Goal: Transaction & Acquisition: Download file/media

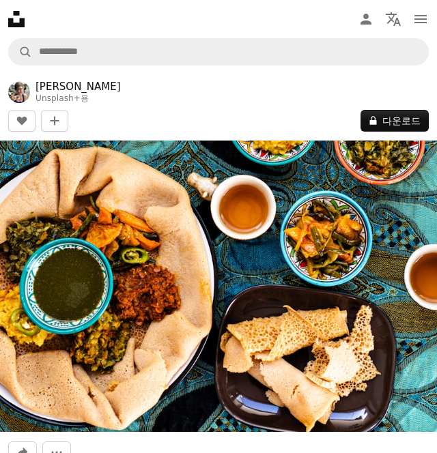
scroll to position [3094, 0]
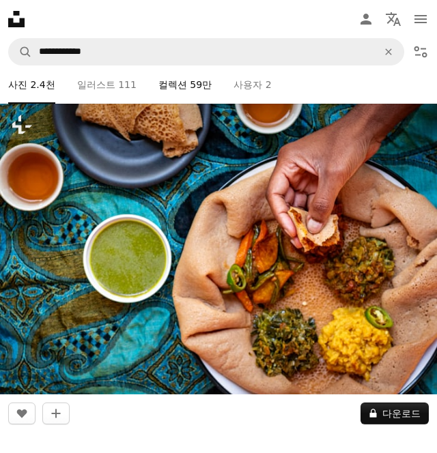
click at [176, 99] on link "A stack of folders 컬렉션 59만" at bounding box center [184, 85] width 53 height 38
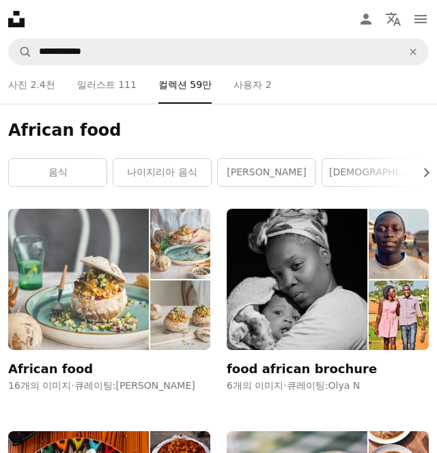
click at [108, 285] on img at bounding box center [78, 279] width 141 height 141
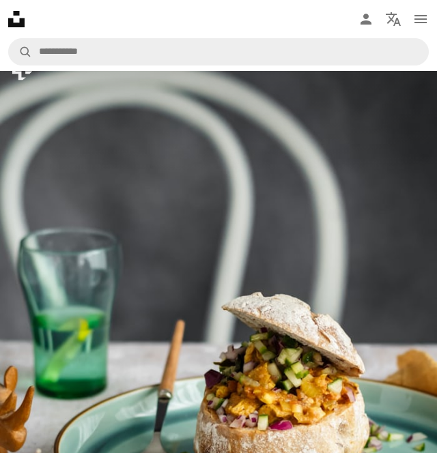
scroll to position [272, 0]
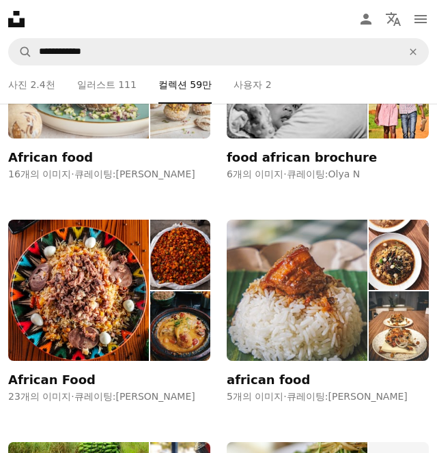
scroll to position [216, 0]
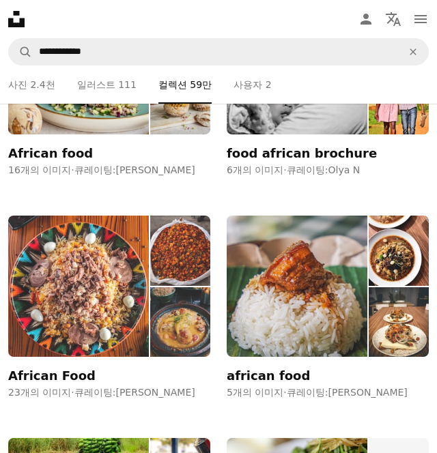
click at [89, 320] on img at bounding box center [78, 286] width 141 height 141
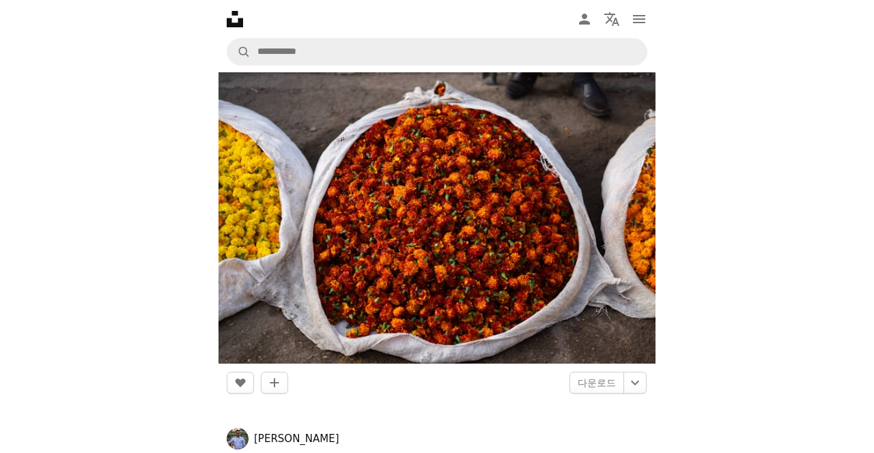
scroll to position [965, 0]
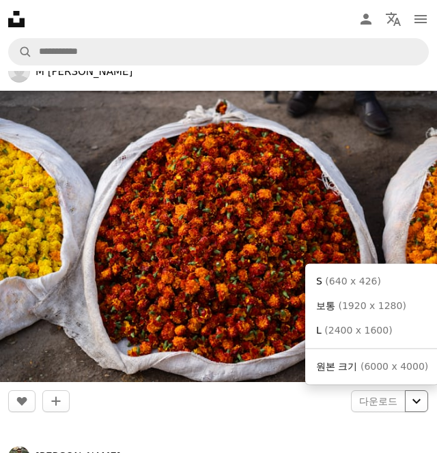
click at [409, 405] on icon "Chevron down" at bounding box center [417, 401] width 22 height 16
click at [389, 325] on link "L ( 2400 x 1600 )" at bounding box center [372, 330] width 123 height 25
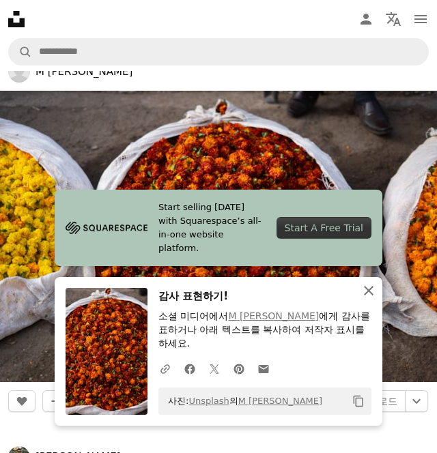
click at [369, 299] on icon "An X shape" at bounding box center [369, 291] width 16 height 16
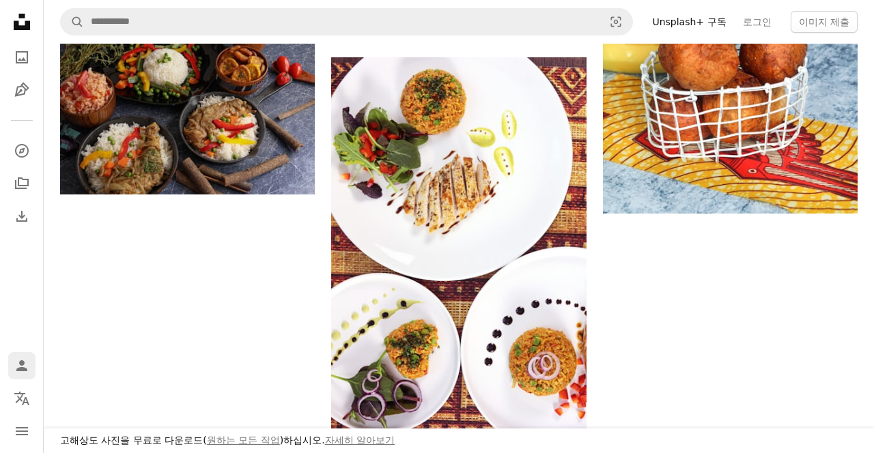
scroll to position [1718, 0]
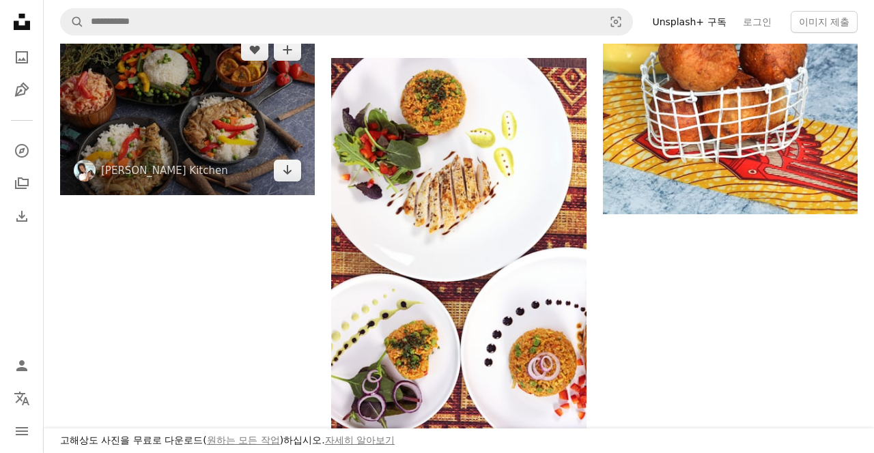
click at [291, 101] on img at bounding box center [187, 110] width 255 height 170
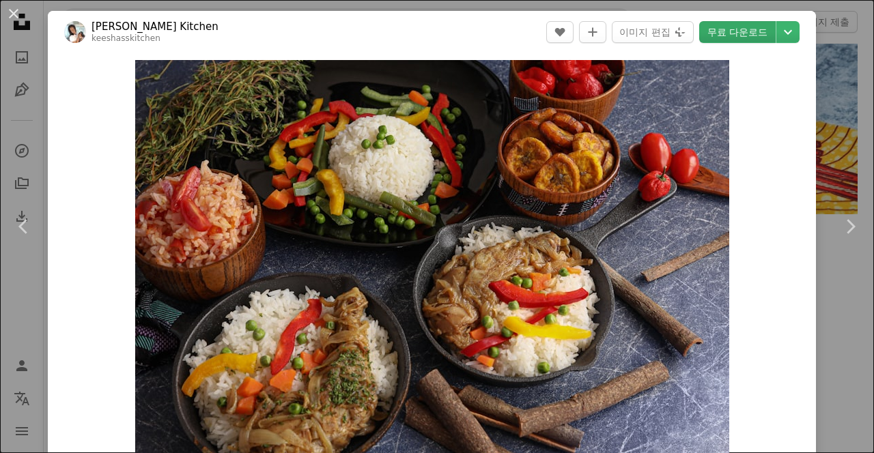
click at [436, 35] on link "무료 다운로드" at bounding box center [737, 32] width 76 height 22
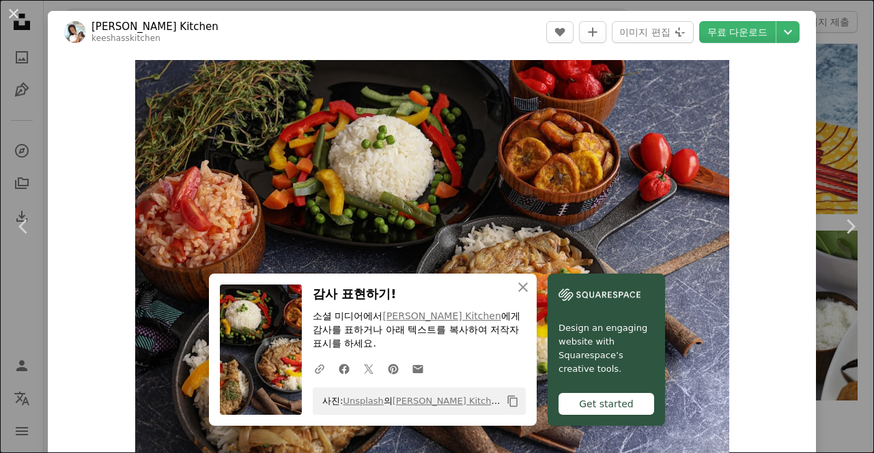
click at [436, 72] on div "Zoom in" at bounding box center [432, 258] width 768 height 410
click at [436, 58] on div "An X shape Chevron left Chevron right An X shape 닫기 감사 표현하기! 소셜 미디어에서 [PERSON_N…" at bounding box center [437, 226] width 874 height 453
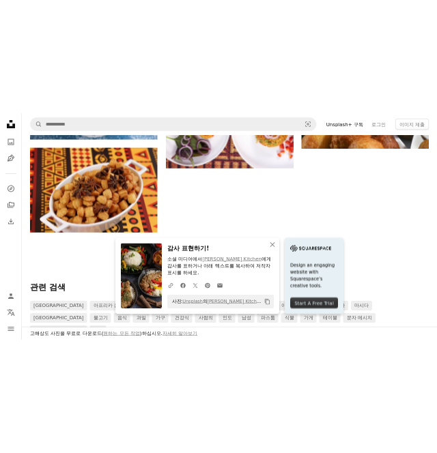
scroll to position [1868, 0]
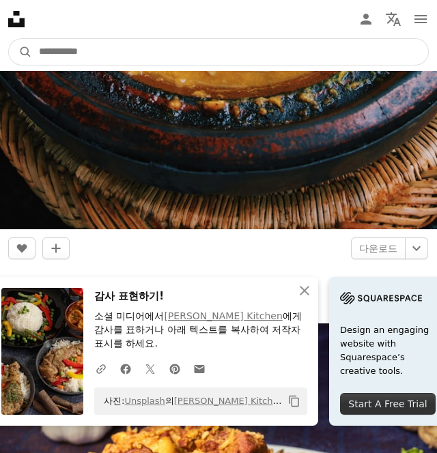
click at [208, 60] on input "사이트 전체에서 이미지 찾기" at bounding box center [230, 52] width 396 height 26
type input "*****"
click at [9, 39] on button "A magnifying glass" at bounding box center [20, 52] width 23 height 26
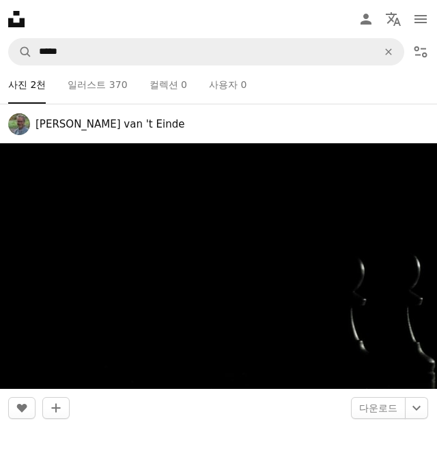
scroll to position [4795, 0]
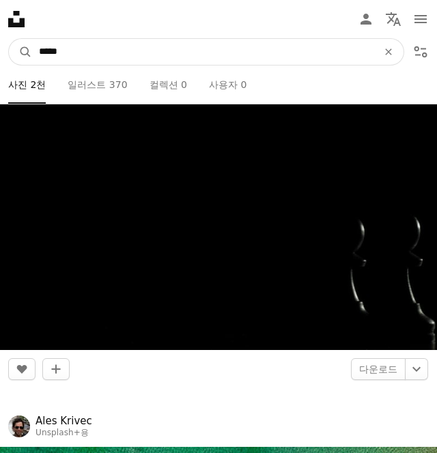
drag, startPoint x: 74, startPoint y: 48, endPoint x: 0, endPoint y: 45, distance: 74.5
click at [0, 45] on nav "A magnifying glass ***** An X shape Filters Unsplash+ 구독 로그인 이미지 제출" at bounding box center [218, 52] width 437 height 38
type input "**********"
click at [9, 39] on button "A magnifying glass" at bounding box center [20, 52] width 23 height 26
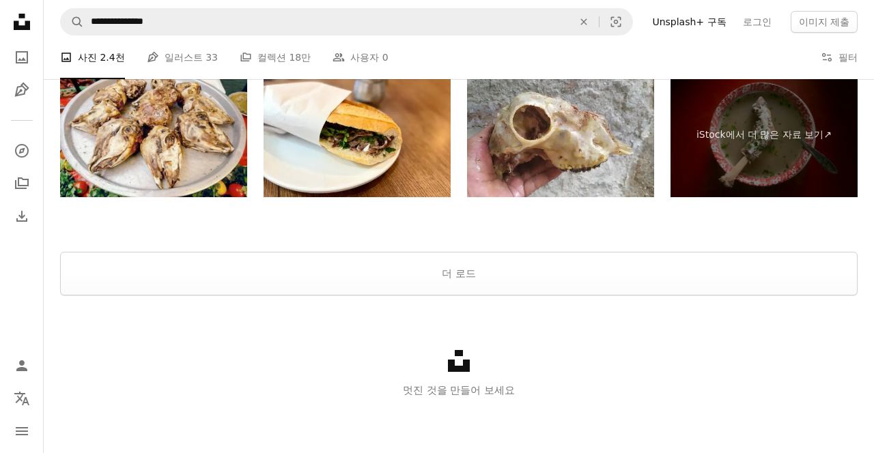
scroll to position [2895, 0]
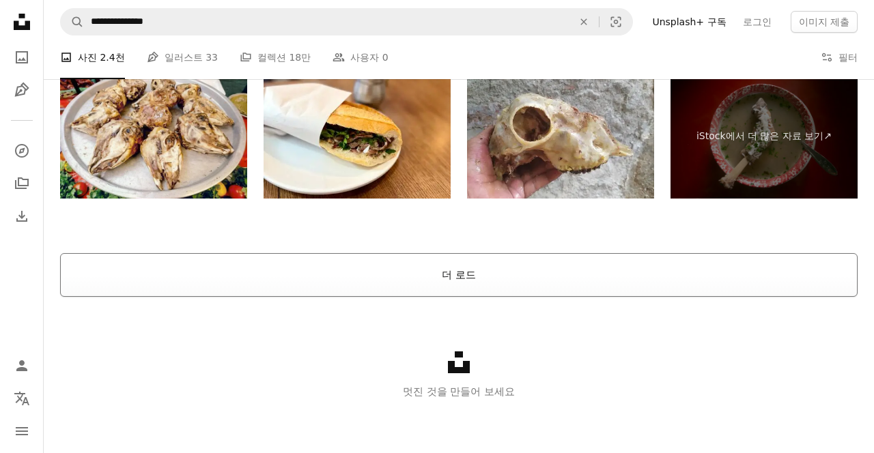
click at [436, 281] on button "더 로드" at bounding box center [459, 275] width 798 height 44
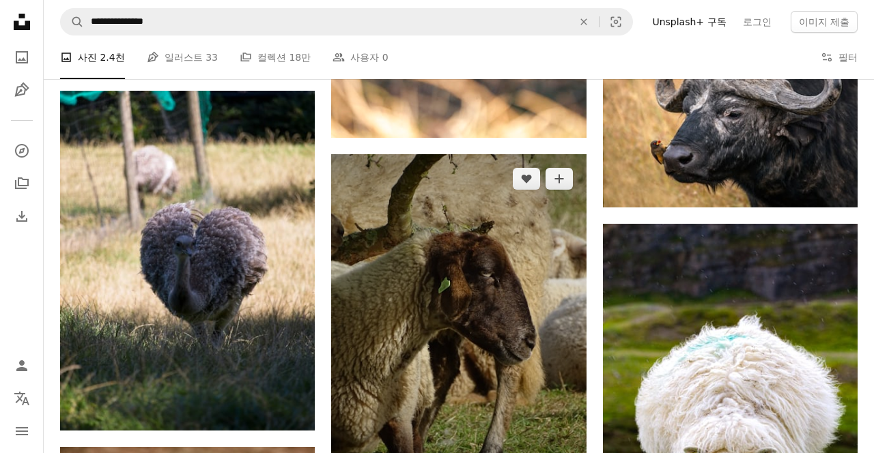
click at [436, 244] on img at bounding box center [458, 323] width 255 height 339
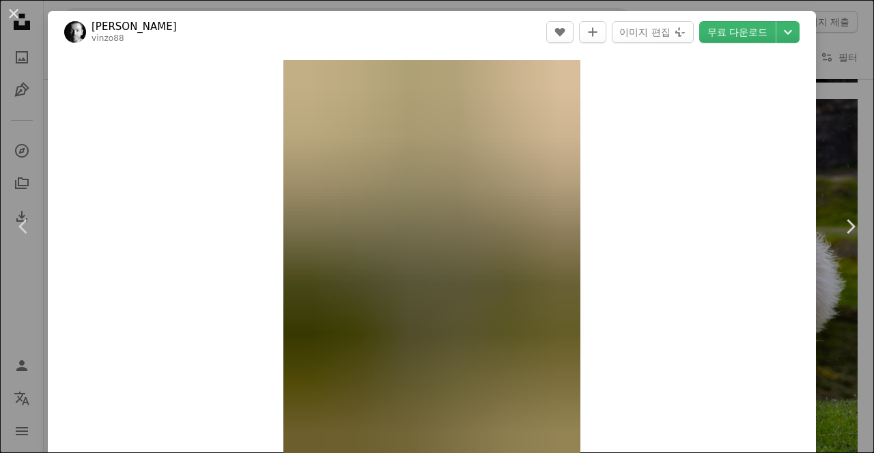
scroll to position [6234, 0]
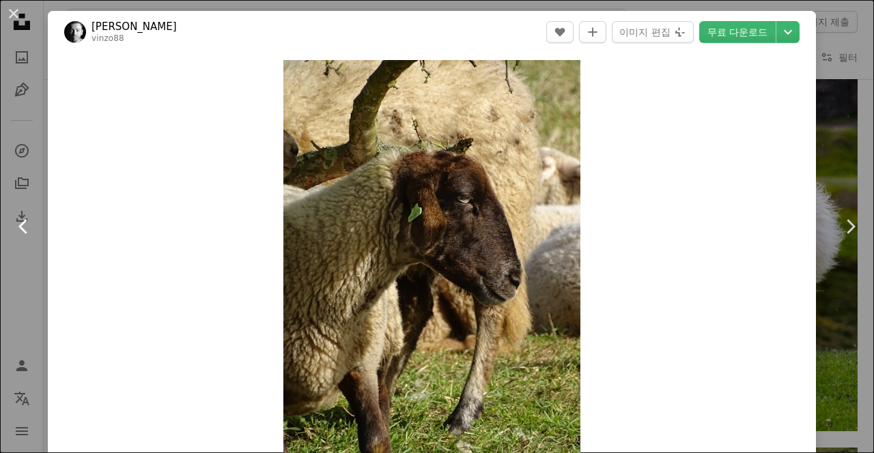
click at [17, 276] on link "Chevron left" at bounding box center [24, 226] width 48 height 131
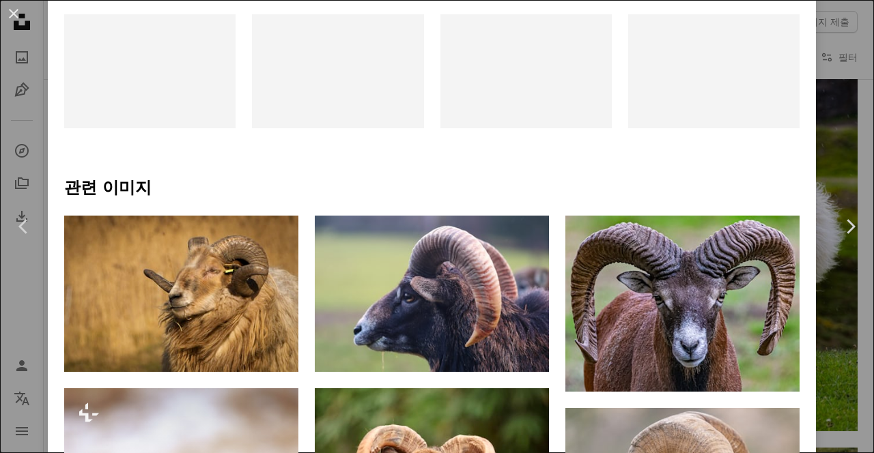
scroll to position [845, 0]
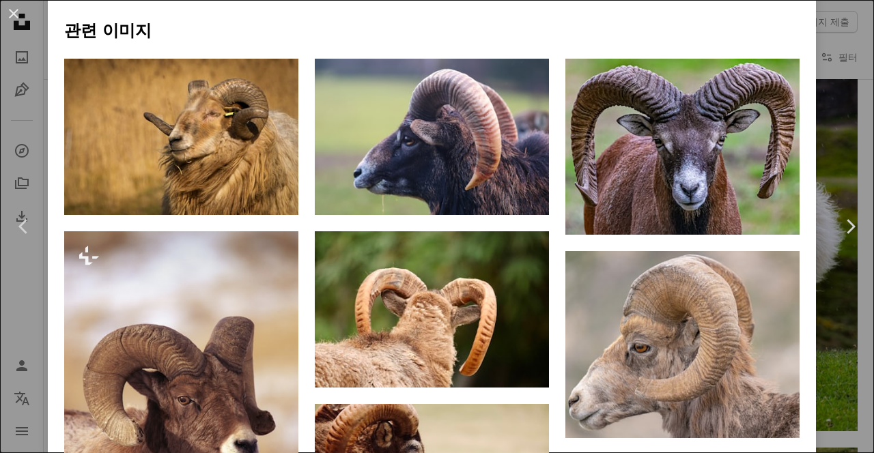
click at [436, 377] on div "An X shape Chevron left Chevron right DL314 [PERSON_NAME]76 A heart A plus sign…" at bounding box center [437, 226] width 874 height 453
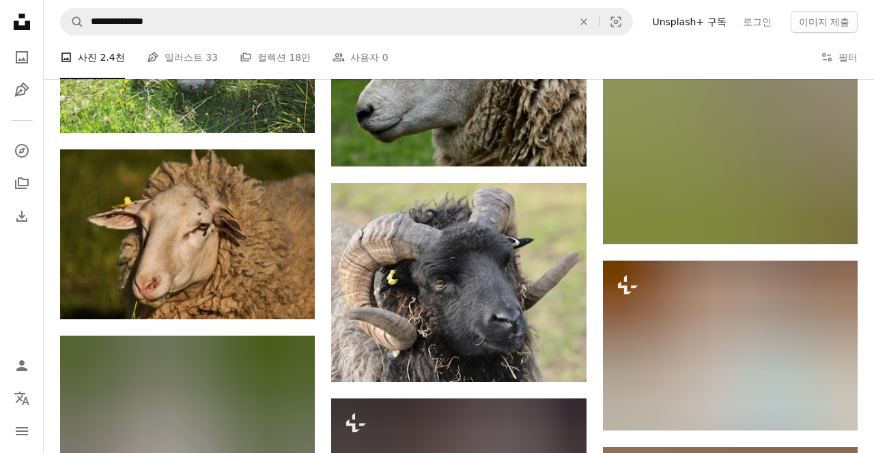
scroll to position [10076, 0]
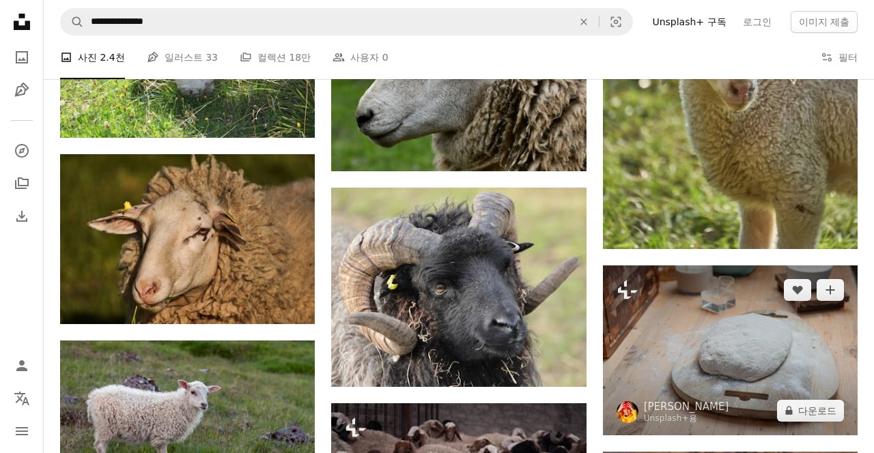
click at [436, 296] on img at bounding box center [730, 351] width 255 height 170
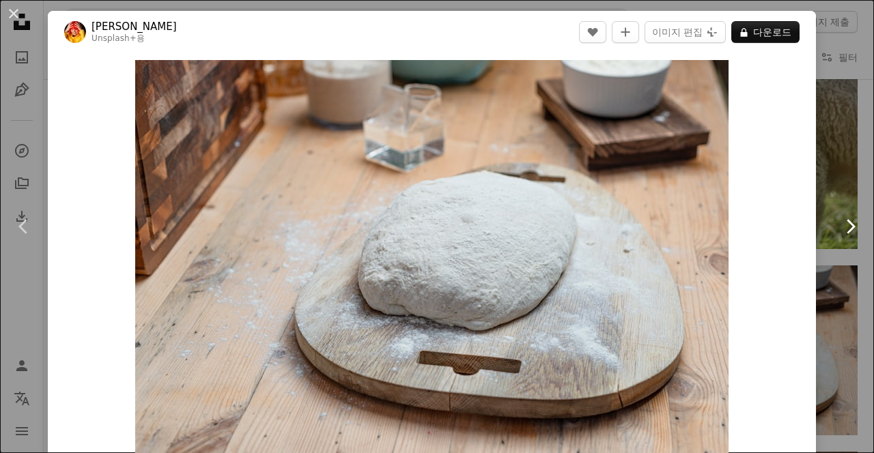
click at [436, 173] on link "Chevron right" at bounding box center [850, 226] width 48 height 131
click at [436, 178] on div "Zoom in" at bounding box center [432, 258] width 768 height 410
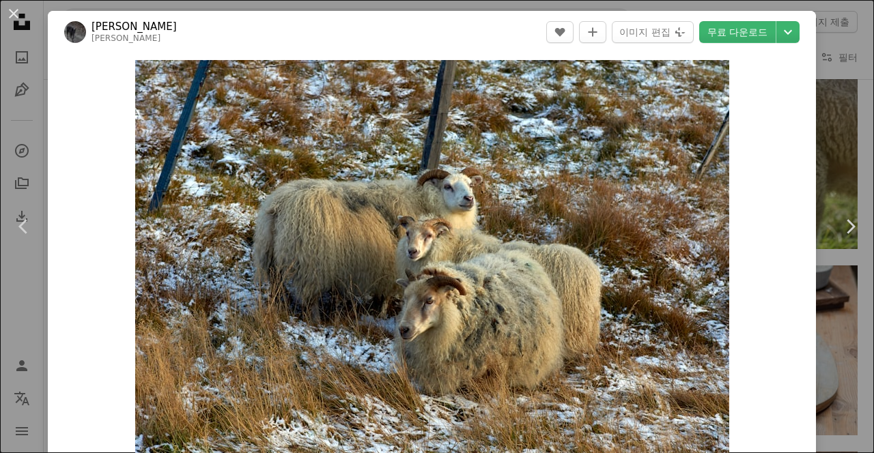
click at [436, 330] on div "An X shape Chevron left Chevron right [PERSON_NAME] [PERSON_NAME] A heart A plu…" at bounding box center [437, 226] width 874 height 453
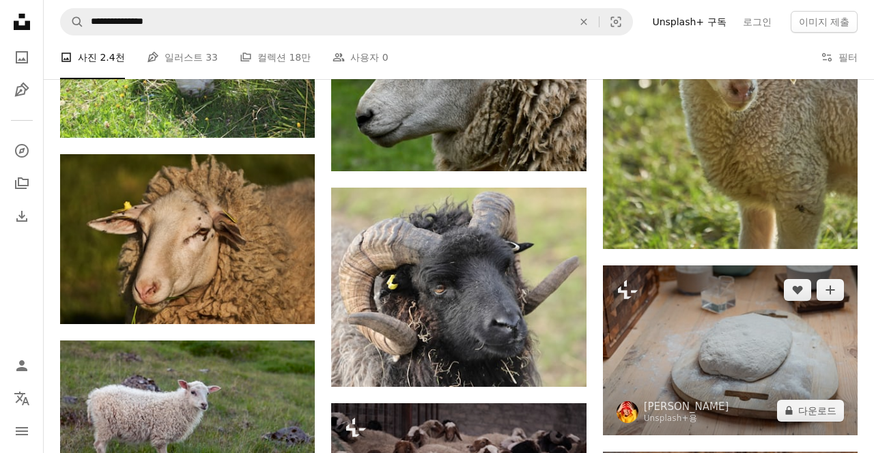
click at [436, 330] on img at bounding box center [730, 351] width 255 height 170
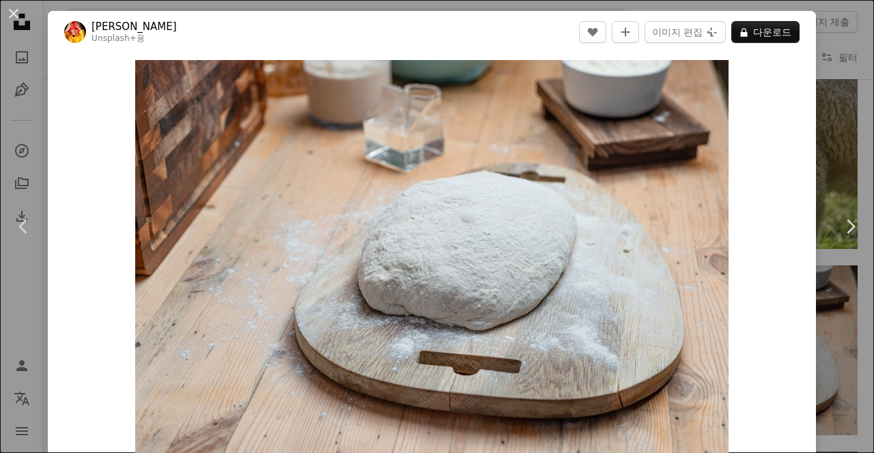
scroll to position [8488, 0]
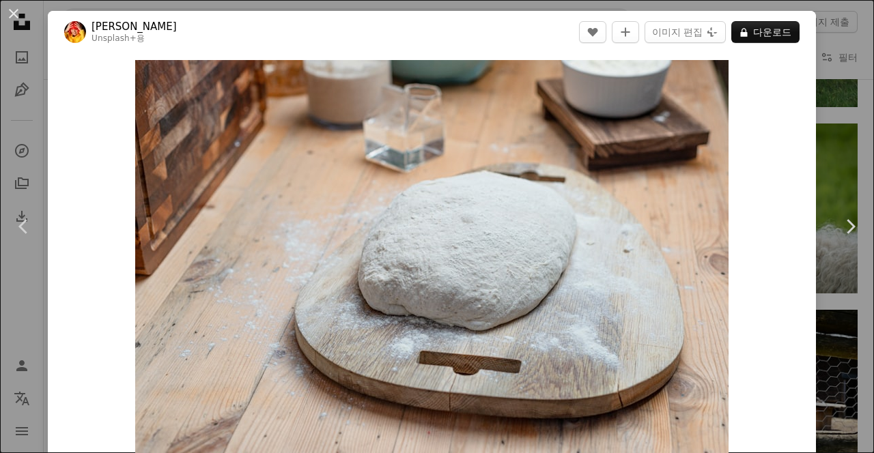
click at [436, 156] on div "An X shape Chevron left Chevron right [PERSON_NAME] Unsplash+ 용 A heart A plus …" at bounding box center [437, 226] width 874 height 453
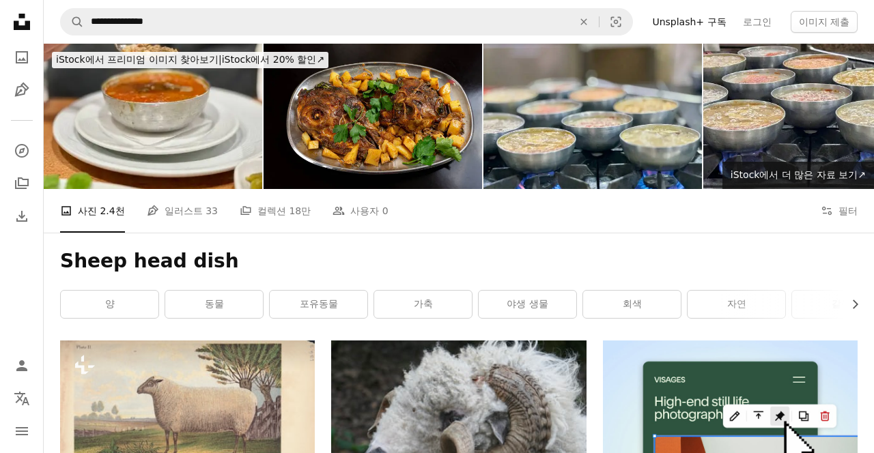
click at [436, 156] on img at bounding box center [812, 116] width 219 height 145
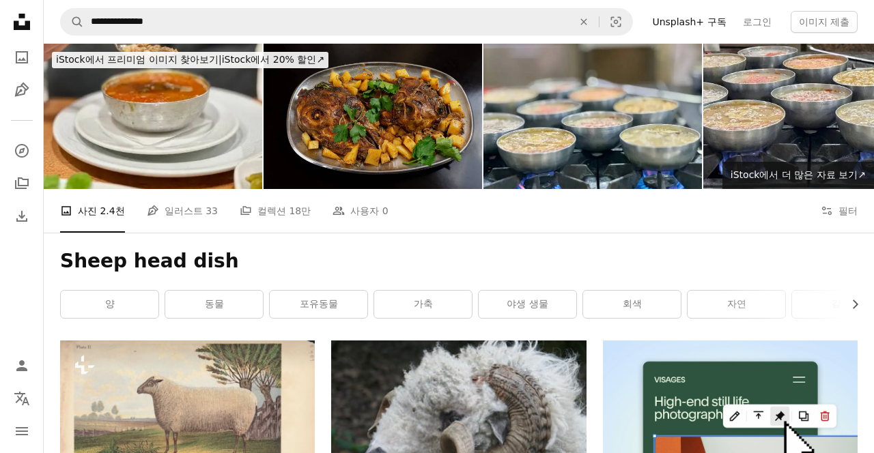
click at [436, 176] on img at bounding box center [373, 116] width 219 height 145
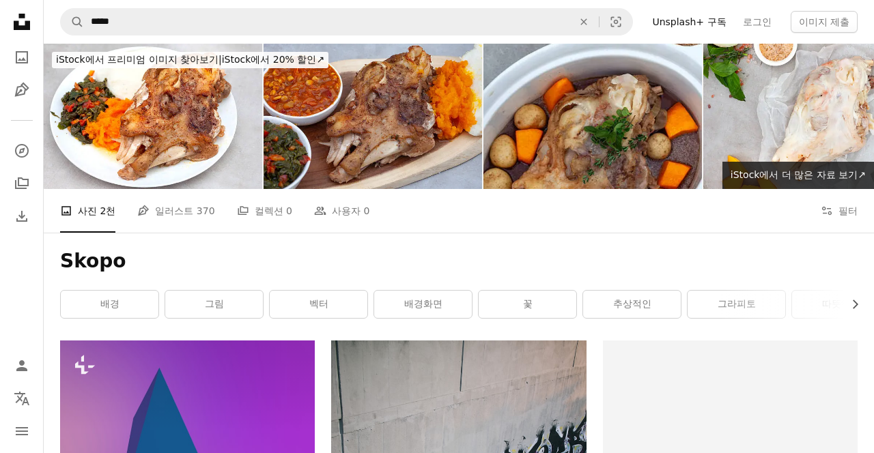
scroll to position [2124, 0]
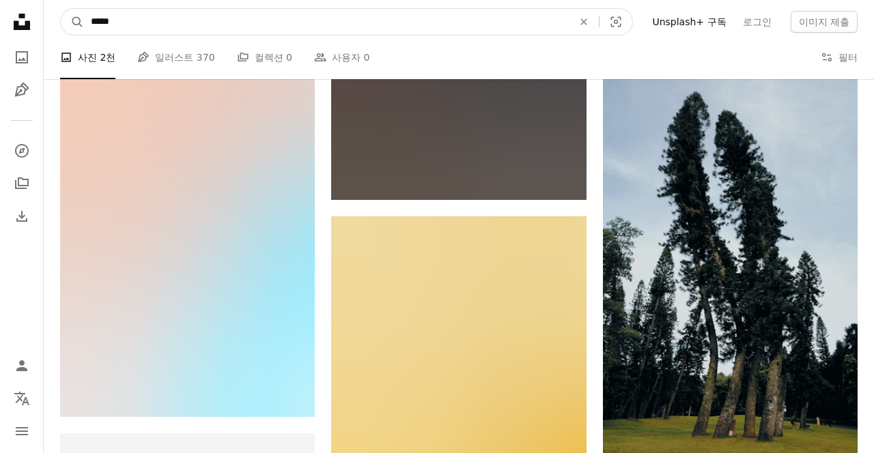
drag, startPoint x: 214, startPoint y: 45, endPoint x: 81, endPoint y: 48, distance: 132.5
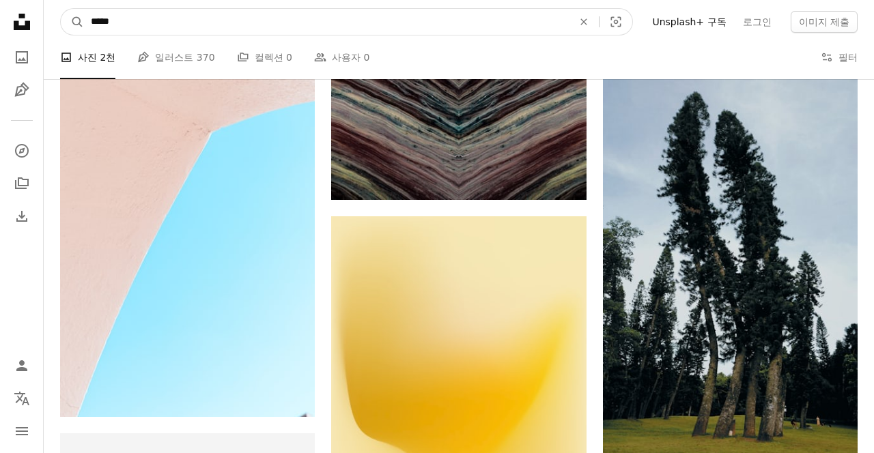
drag, startPoint x: 158, startPoint y: 17, endPoint x: 34, endPoint y: 11, distance: 123.8
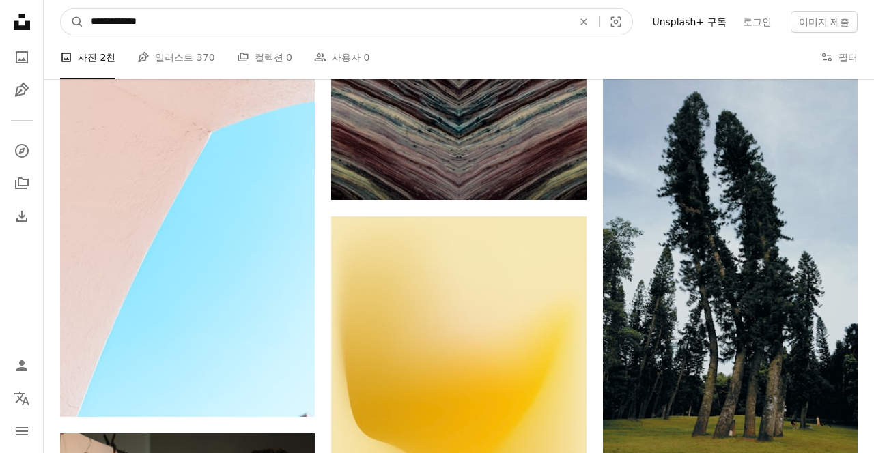
type input "**********"
click at [61, 9] on button "A magnifying glass" at bounding box center [72, 22] width 23 height 26
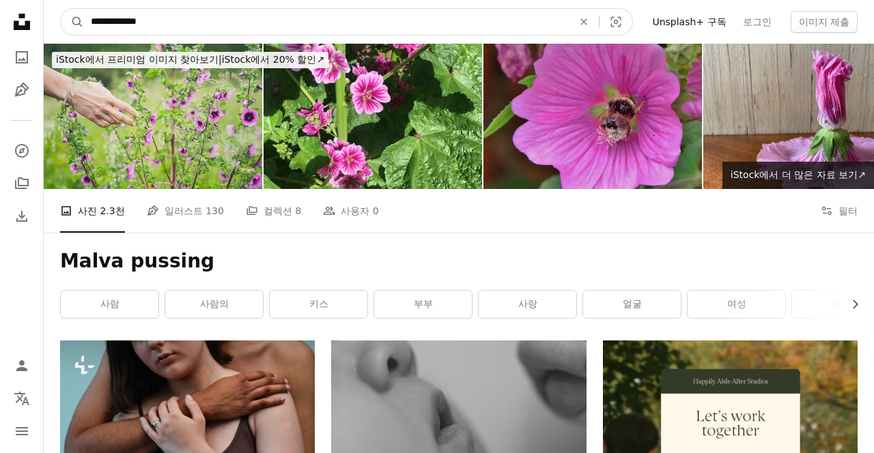
click at [141, 27] on input "**********" at bounding box center [326, 22] width 485 height 26
type input "**********"
click at [61, 9] on button "A magnifying glass" at bounding box center [72, 22] width 23 height 26
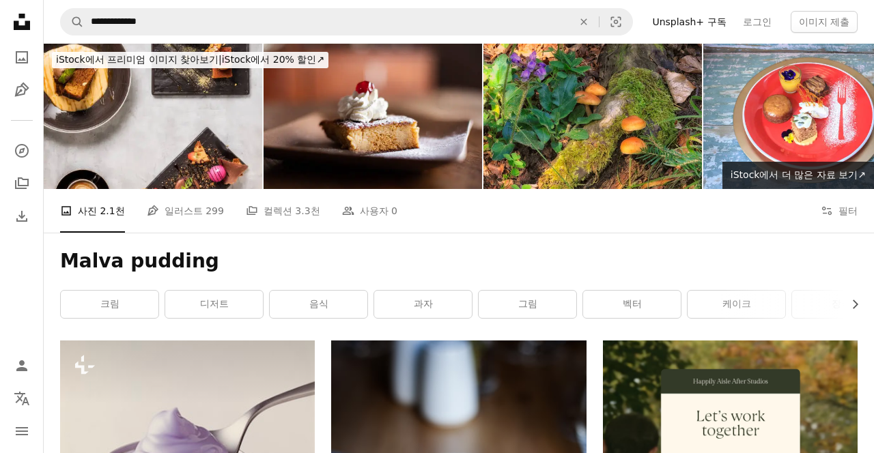
click at [217, 275] on div "Malva pudding Chevron right 크림 디저트 음식 과자 그림 벡터 케이크 장식 달다 요리 초콜릿 예술" at bounding box center [459, 287] width 830 height 108
click at [223, 294] on link "디저트" at bounding box center [214, 304] width 98 height 27
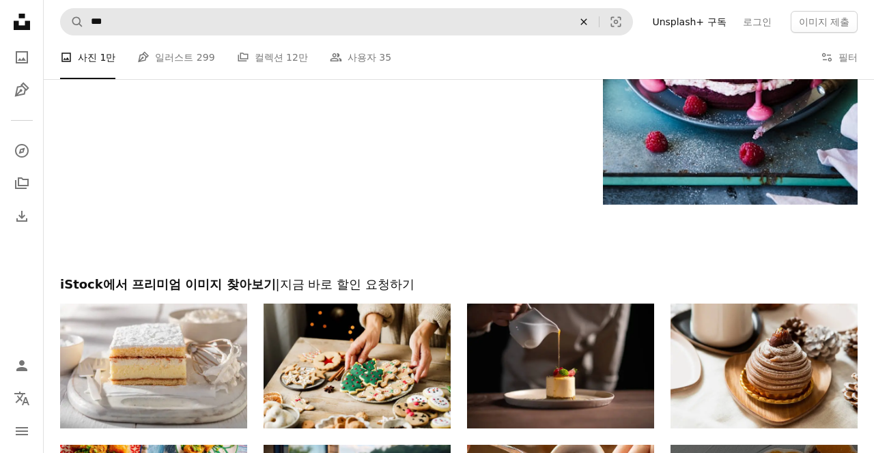
scroll to position [2678, 0]
